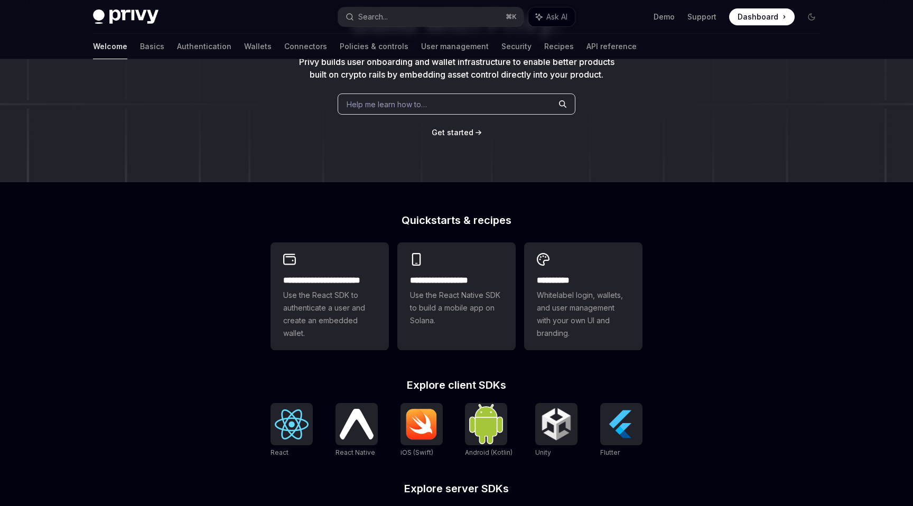
scroll to position [87, 0]
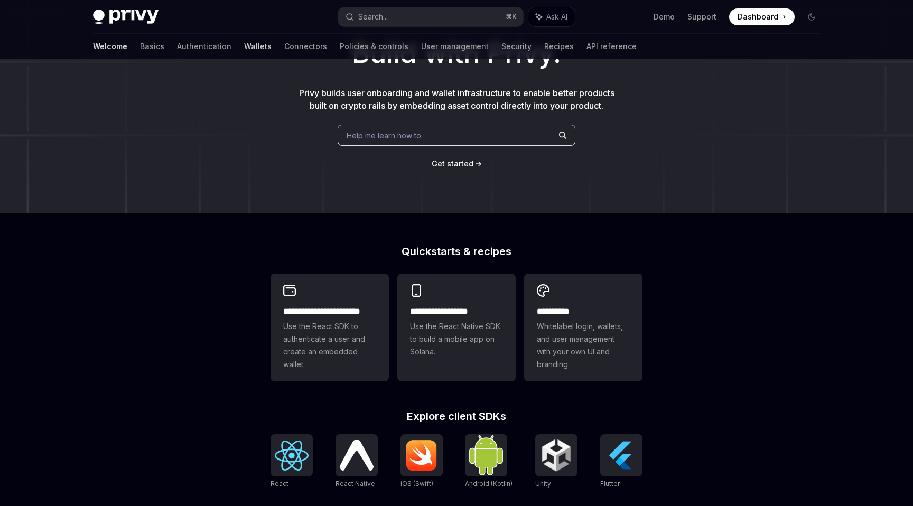
click at [244, 42] on link "Wallets" at bounding box center [257, 46] width 27 height 25
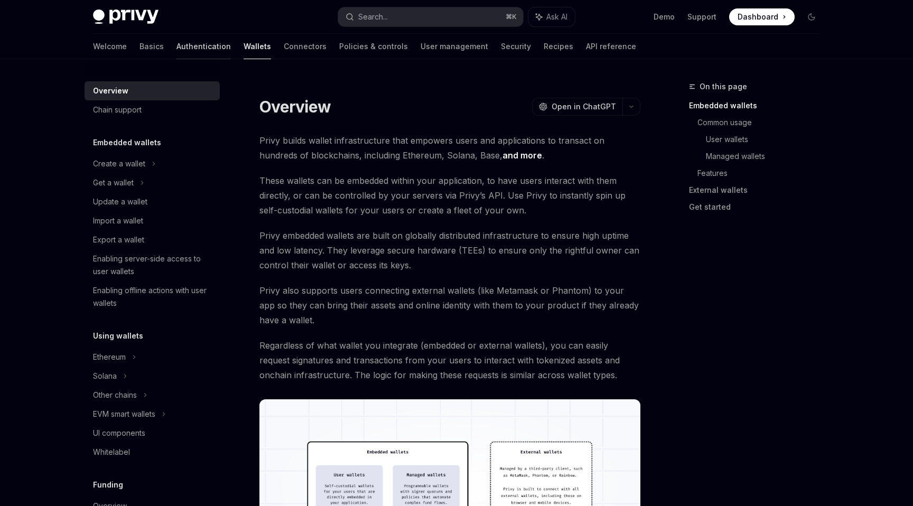
click at [177, 52] on link "Authentication" at bounding box center [204, 46] width 54 height 25
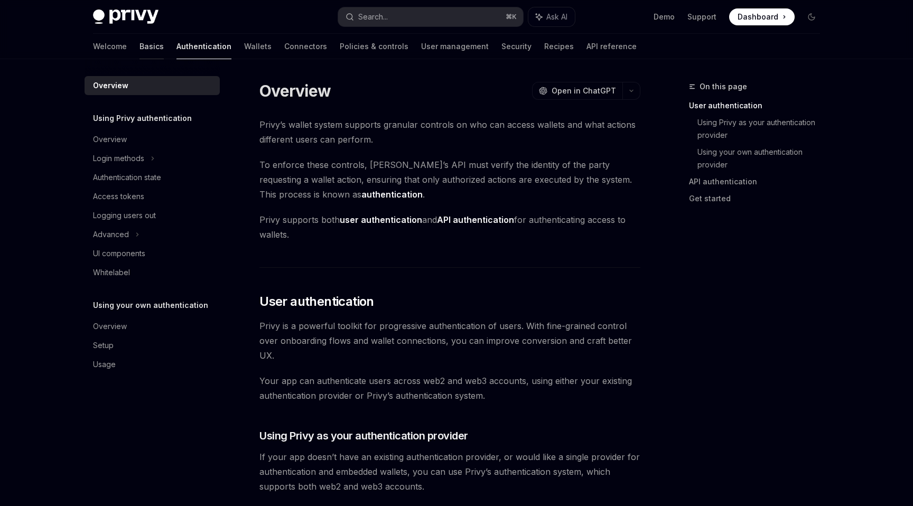
click at [140, 52] on link "Basics" at bounding box center [152, 46] width 24 height 25
type textarea "*"
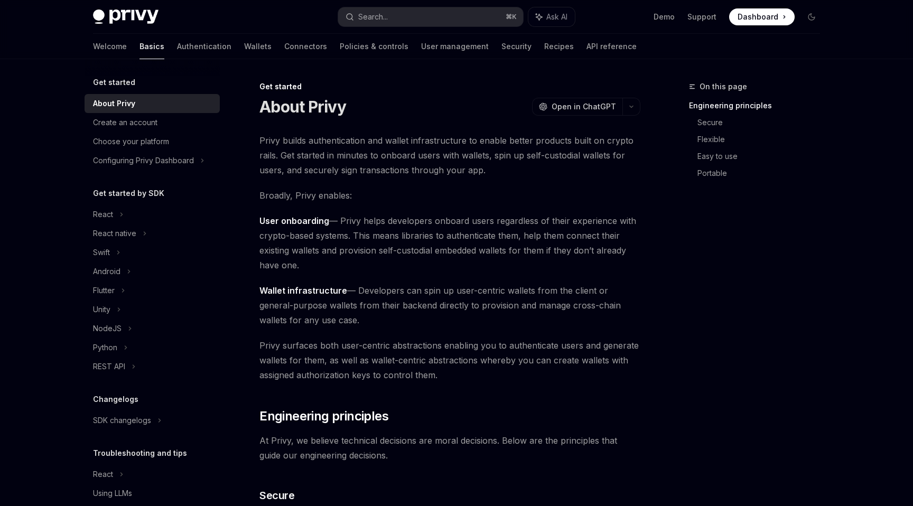
click at [755, 26] on div "Privy Docs home page Search... ⌘ K Ask AI Demo Support Dashboard Dashboard Sear…" at bounding box center [456, 17] width 727 height 34
click at [772, 10] on span at bounding box center [762, 16] width 66 height 17
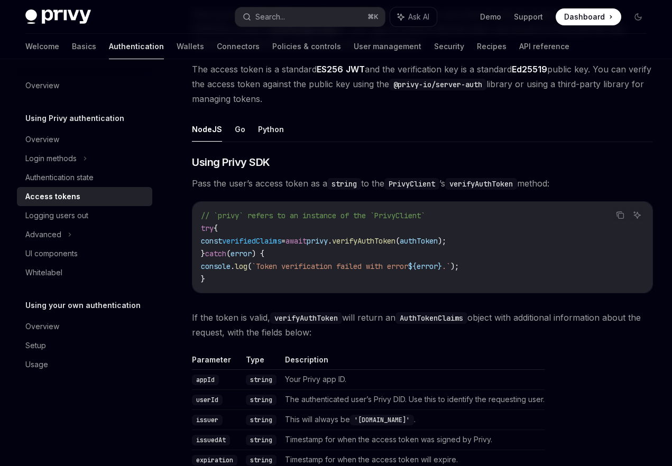
scroll to position [1530, 0]
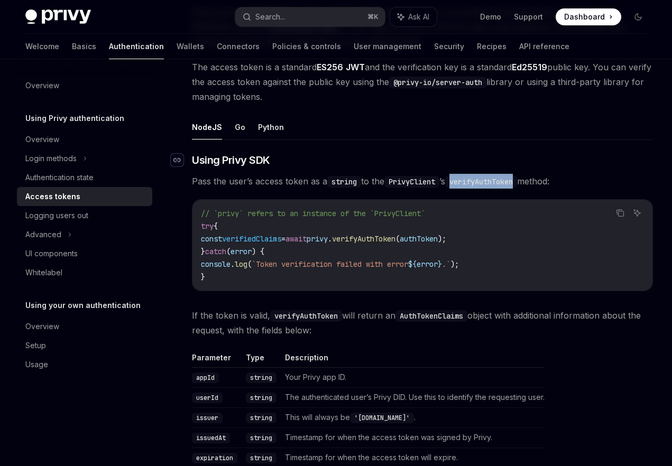
click at [179, 160] on icon "Navigate to header" at bounding box center [176, 160] width 7 height 6
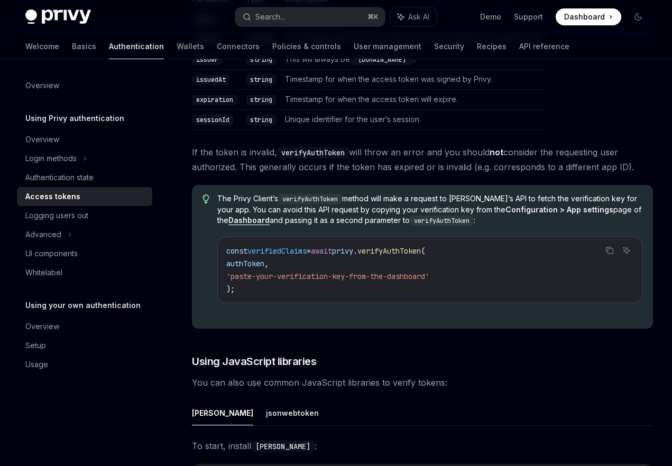
scroll to position [1891, 0]
